Goal: Transaction & Acquisition: Purchase product/service

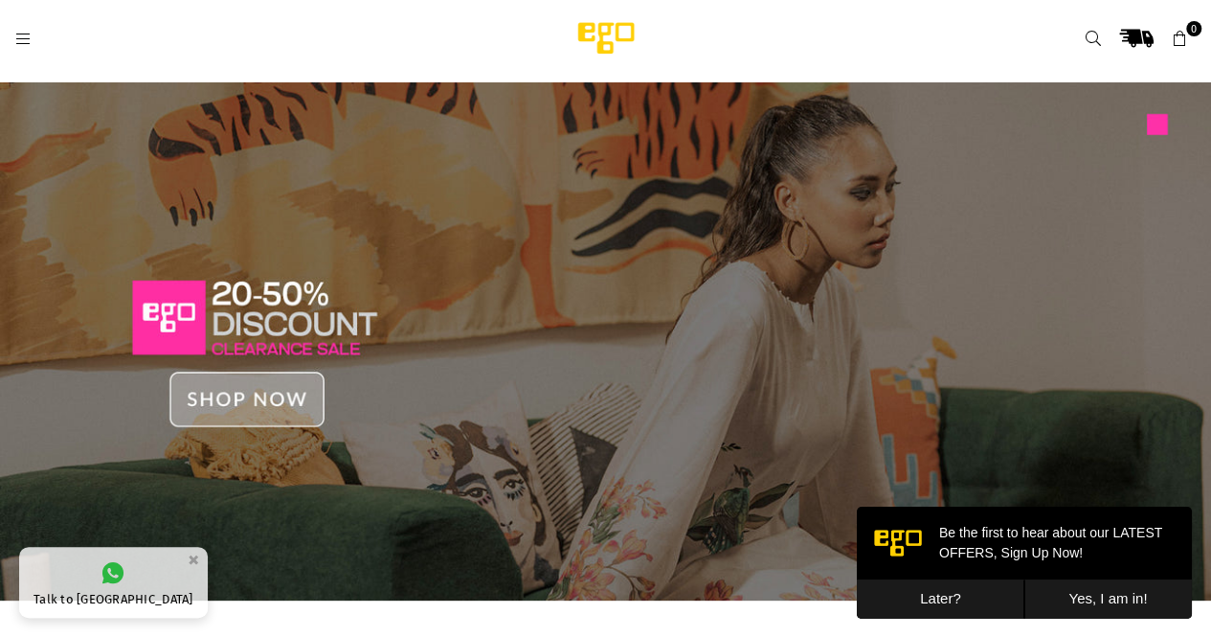
click at [930, 597] on button "Later?" at bounding box center [941, 598] width 168 height 39
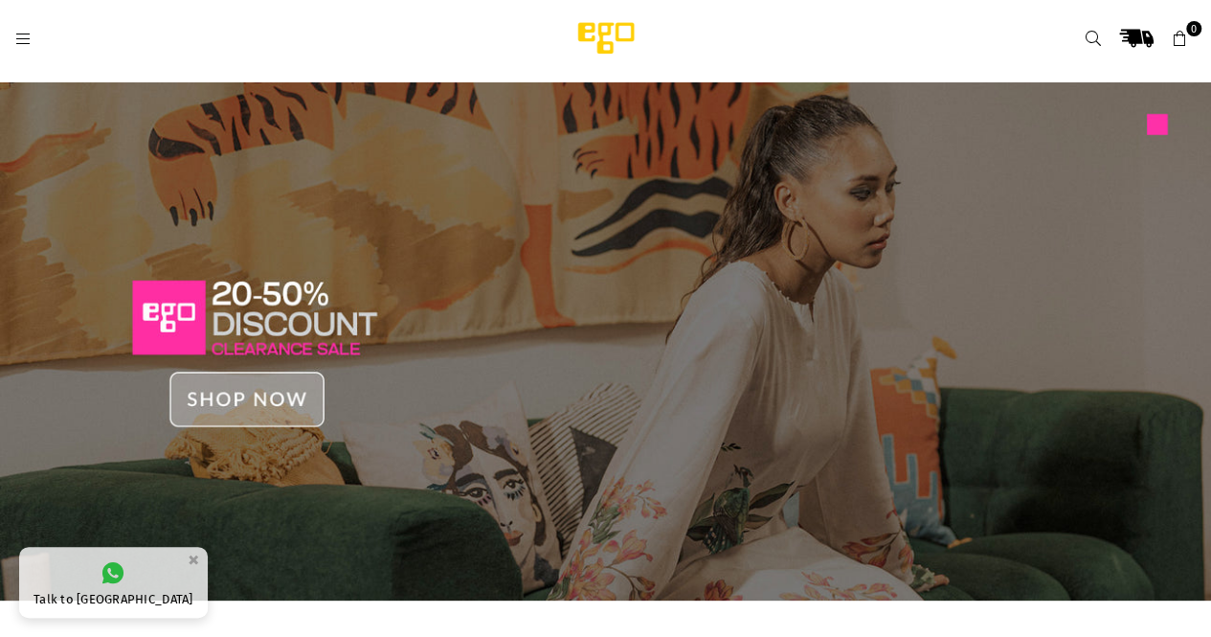
click at [238, 391] on img at bounding box center [605, 341] width 1211 height 518
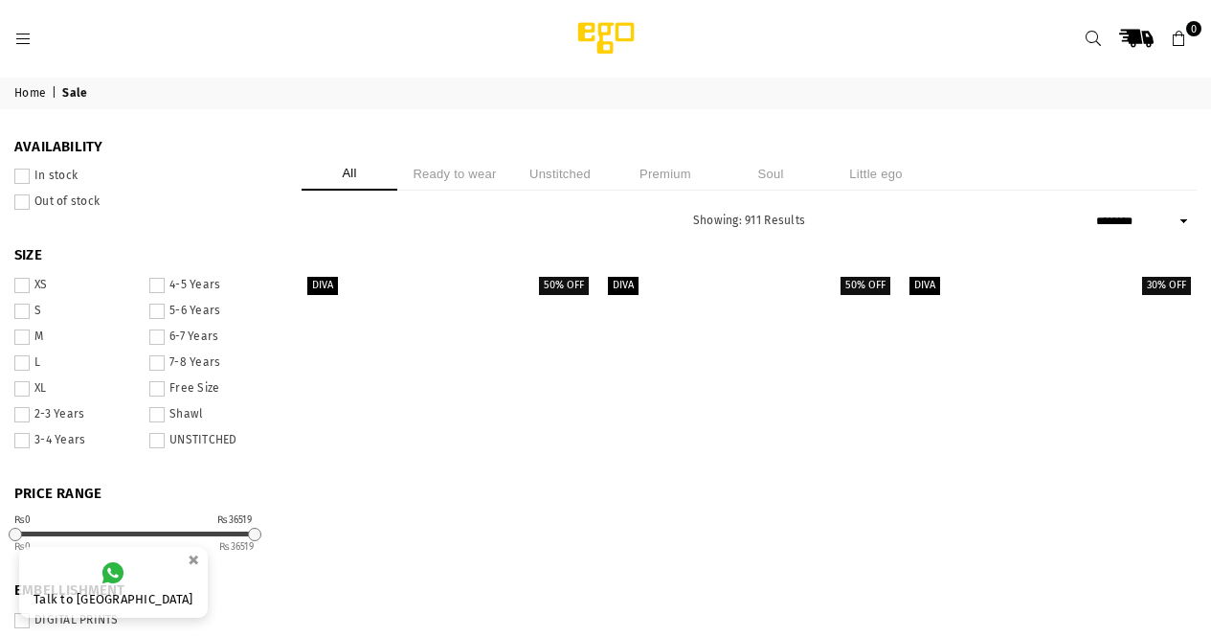
select select "******"
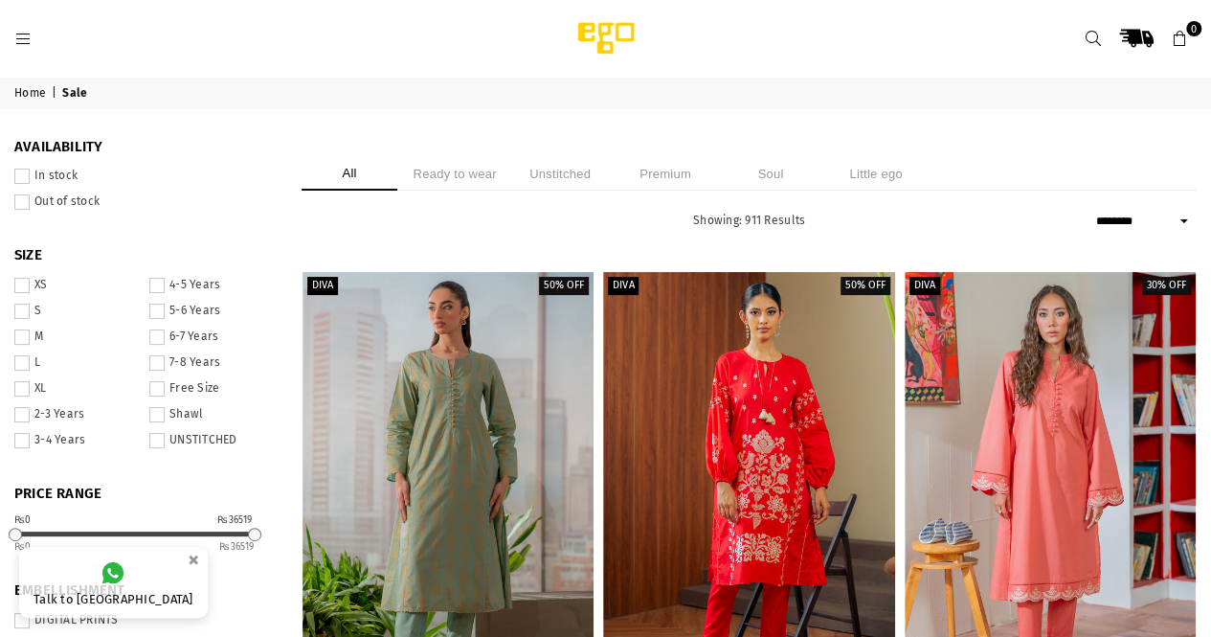
click at [503, 164] on li "Ready to wear" at bounding box center [455, 174] width 96 height 34
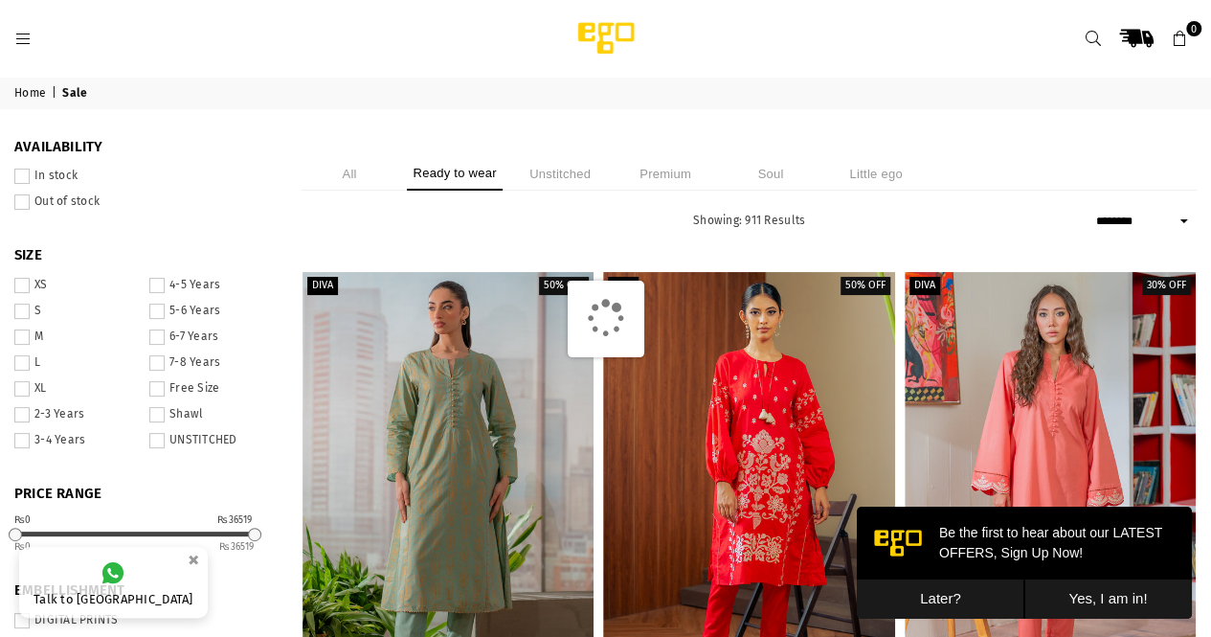
click at [929, 593] on button "Later?" at bounding box center [941, 598] width 168 height 39
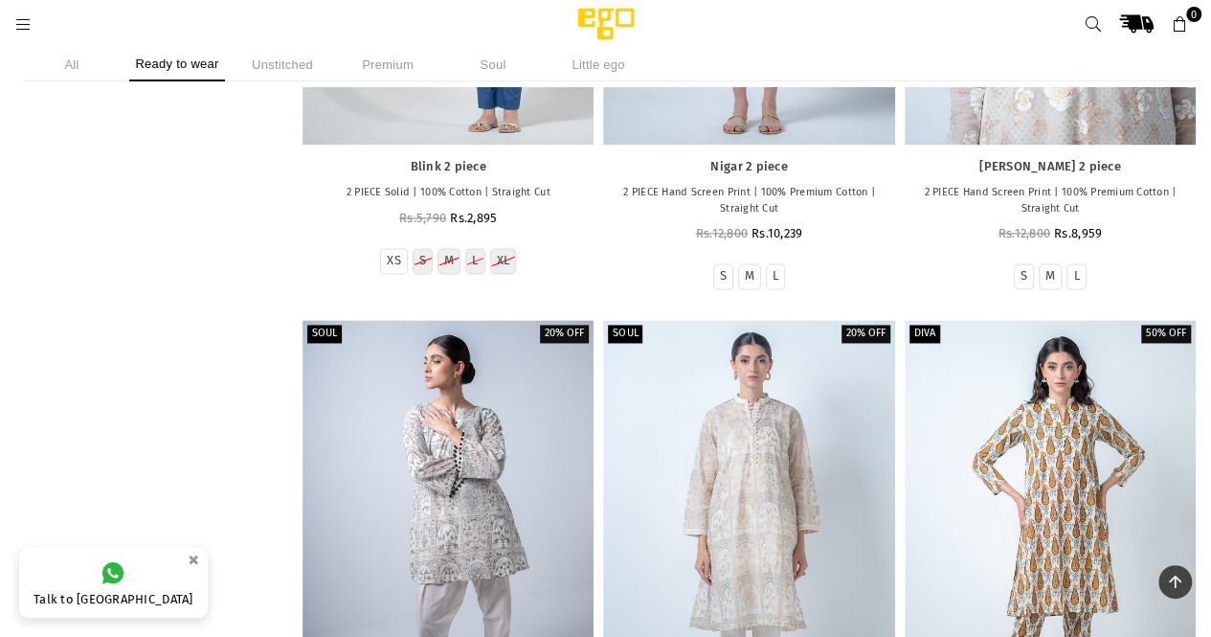
scroll to position [55812, 0]
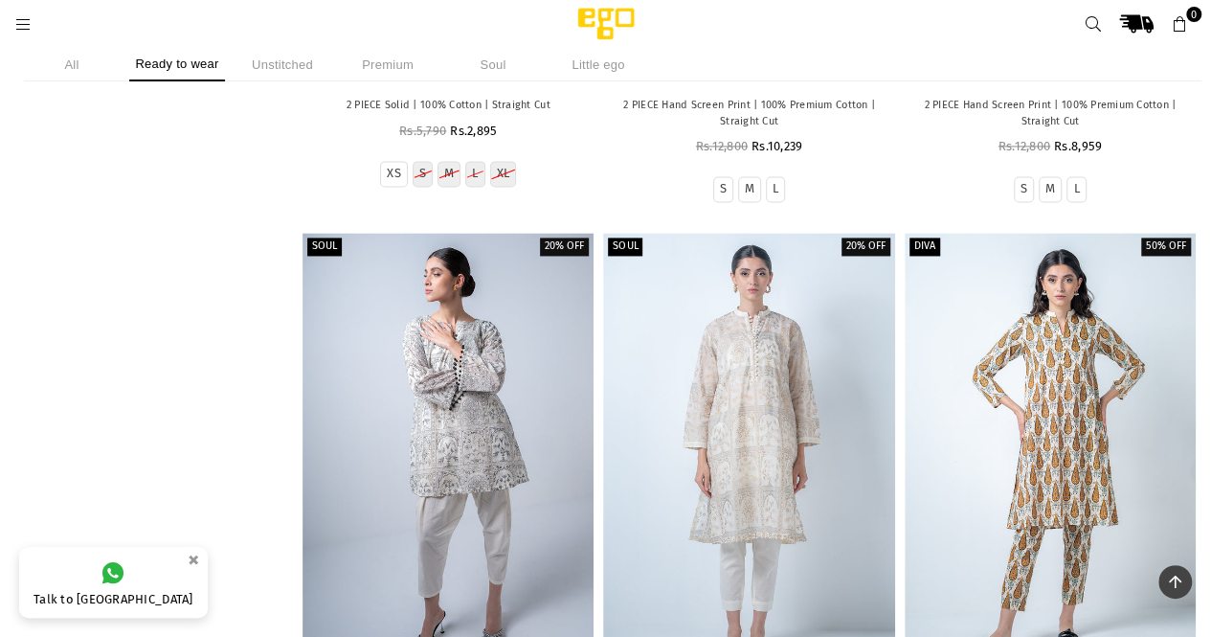
click at [404, 65] on li "Premium" at bounding box center [388, 65] width 96 height 34
click at [490, 68] on li "Soul" at bounding box center [493, 65] width 96 height 34
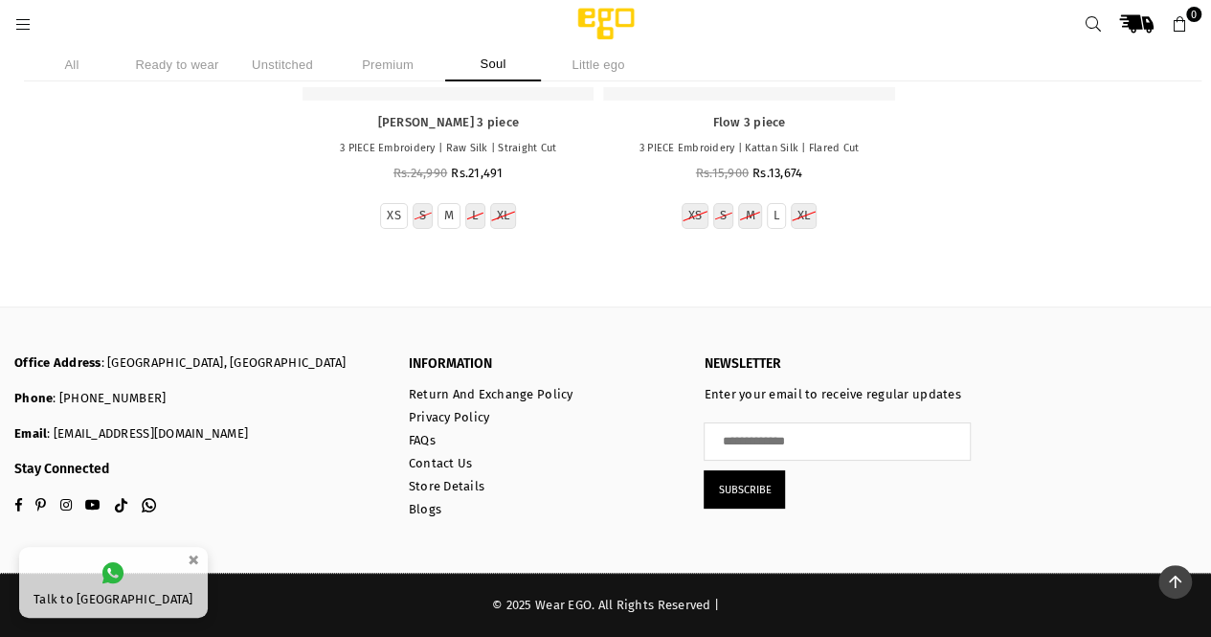
scroll to position [3358, 0]
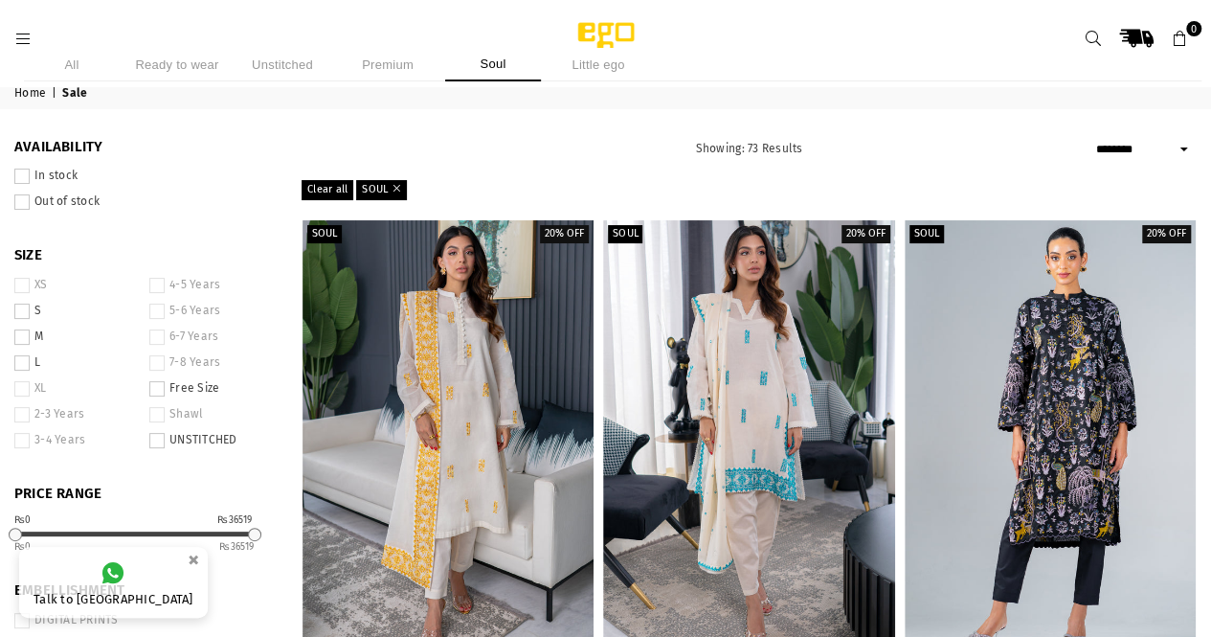
click at [389, 68] on li "Premium" at bounding box center [388, 65] width 96 height 34
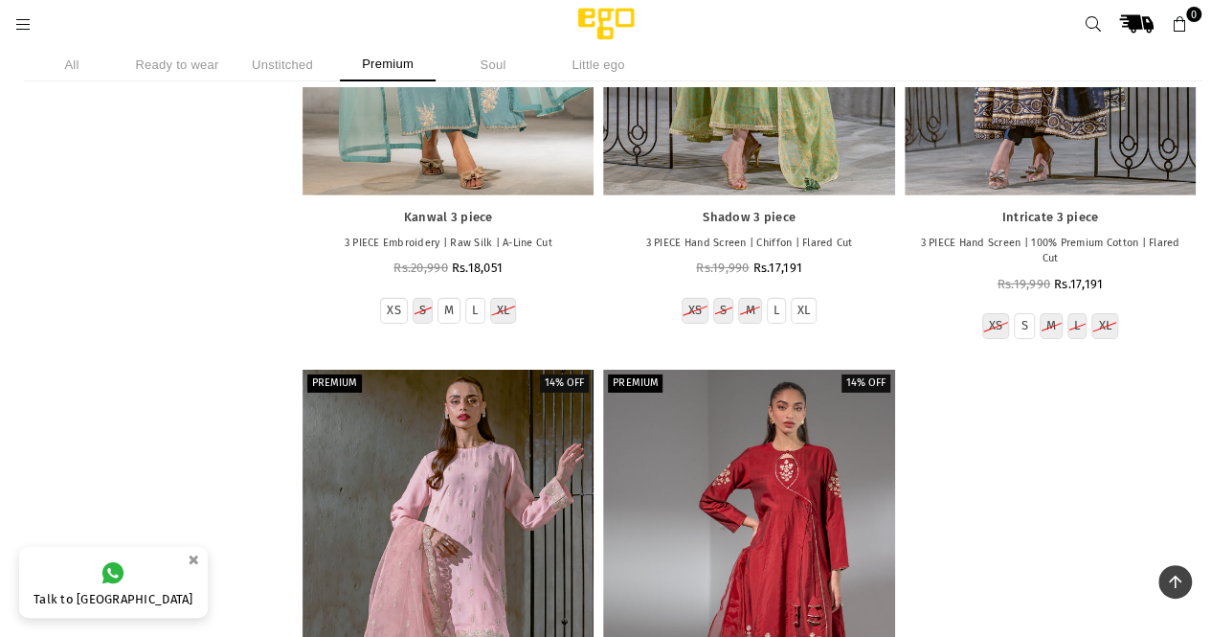
scroll to position [2401, 0]
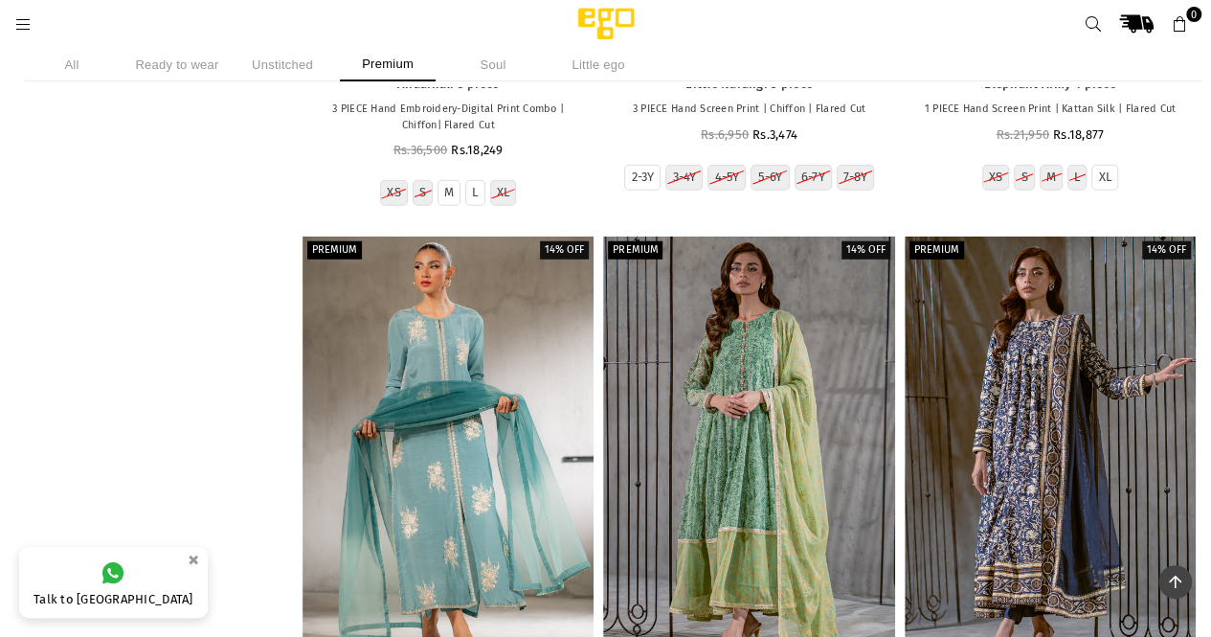
click at [174, 66] on li "Ready to wear" at bounding box center [177, 65] width 96 height 34
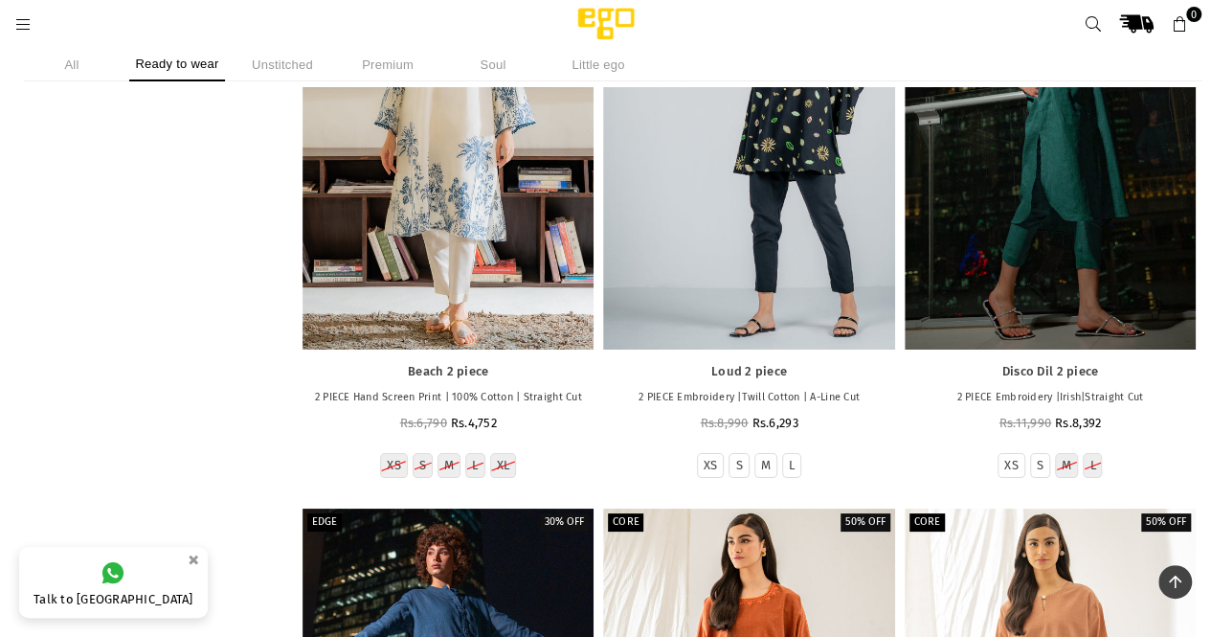
scroll to position [43482, 0]
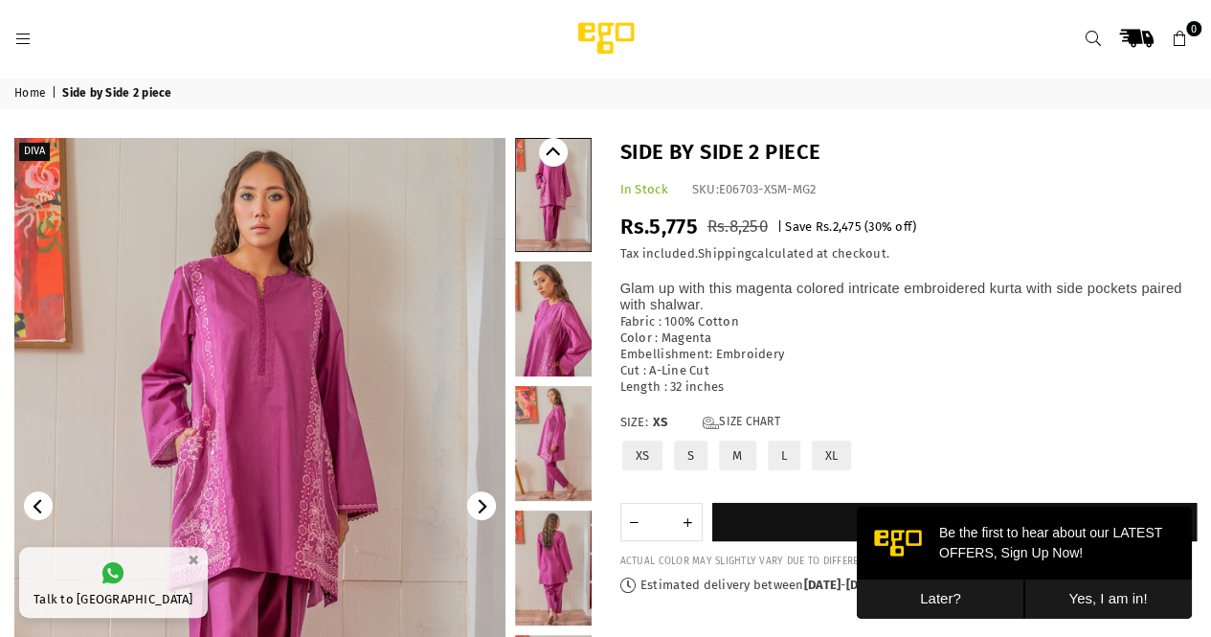
click at [954, 595] on button "Later?" at bounding box center [941, 598] width 168 height 39
